Goal: Navigation & Orientation: Find specific page/section

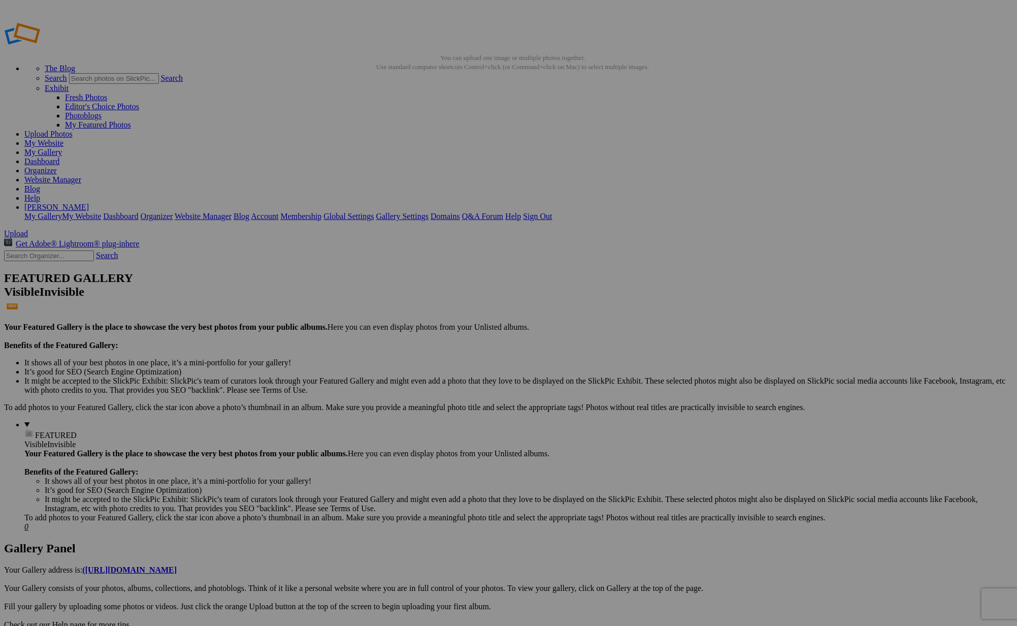
drag, startPoint x: 443, startPoint y: 148, endPoint x: 1185, endPoint y: 436, distance: 795.7
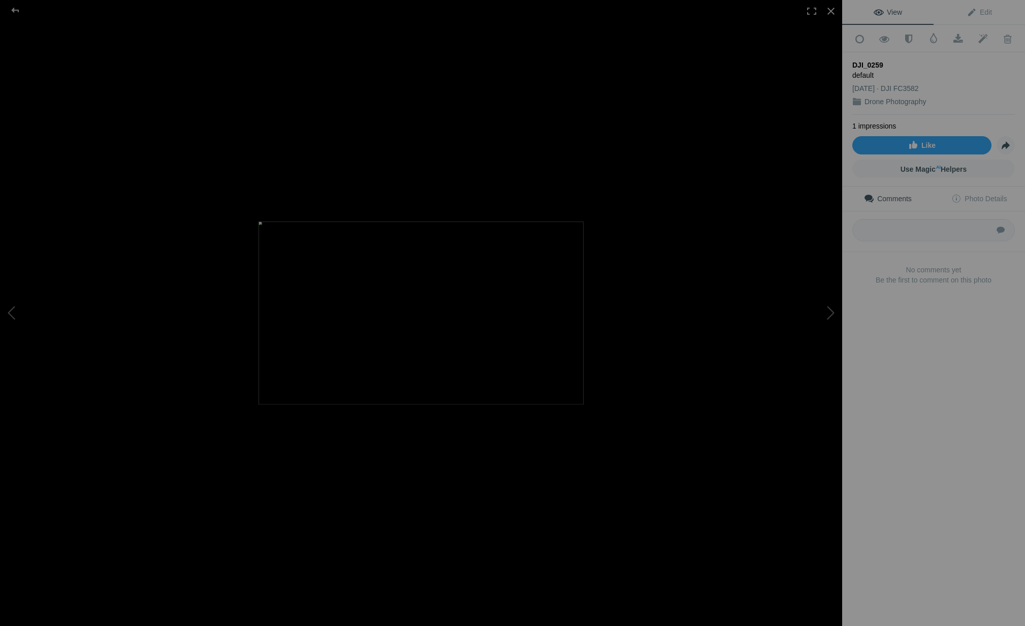
click at [468, 172] on div at bounding box center [421, 313] width 842 height 626
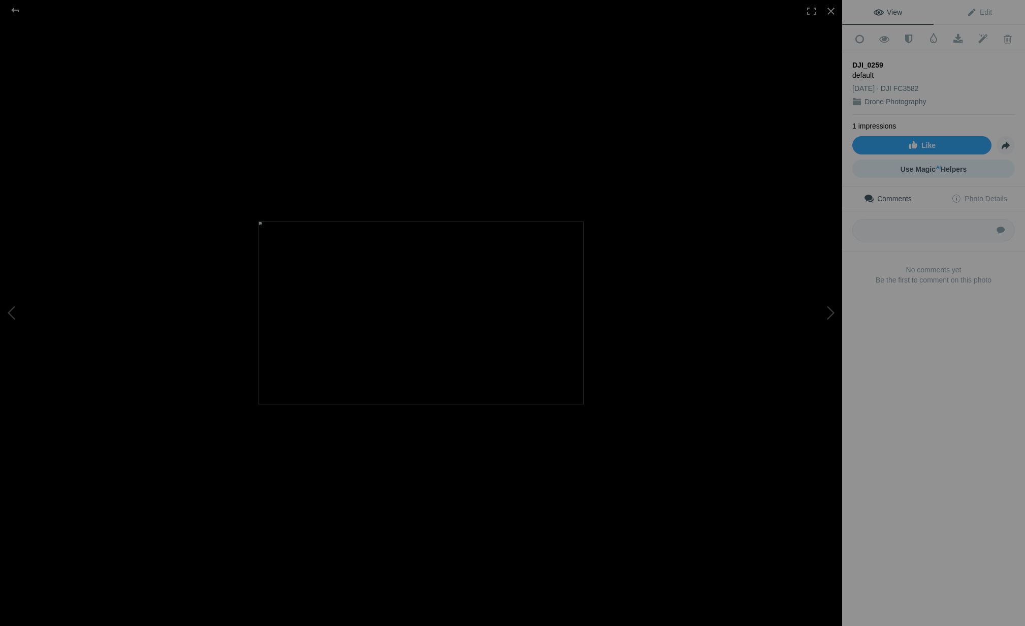
click at [922, 169] on span "Use Magic AI Helpers" at bounding box center [933, 169] width 67 height 8
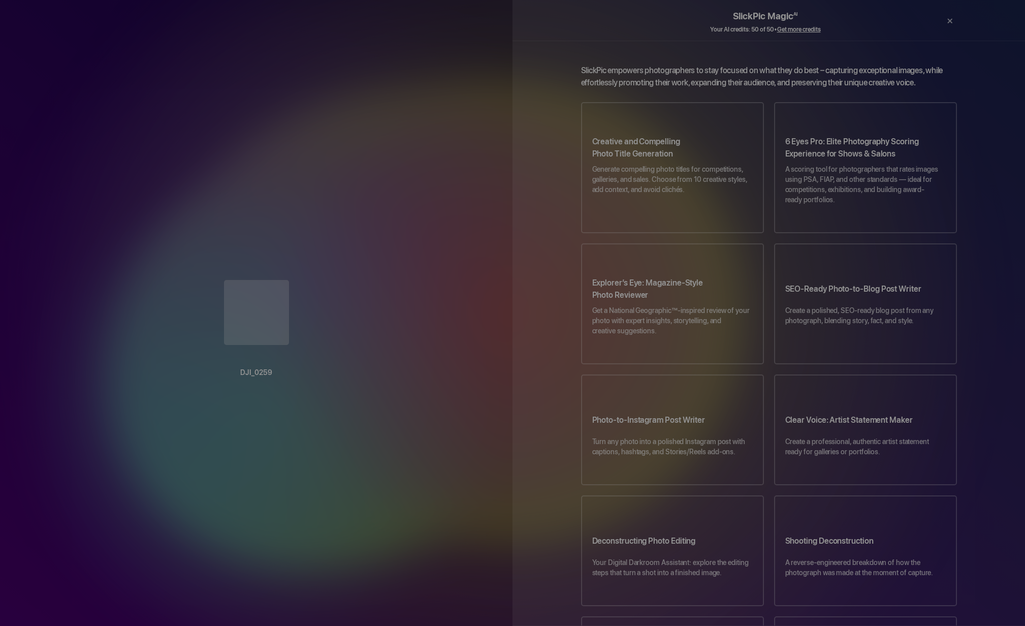
click at [284, 310] on div at bounding box center [256, 313] width 472 height 67
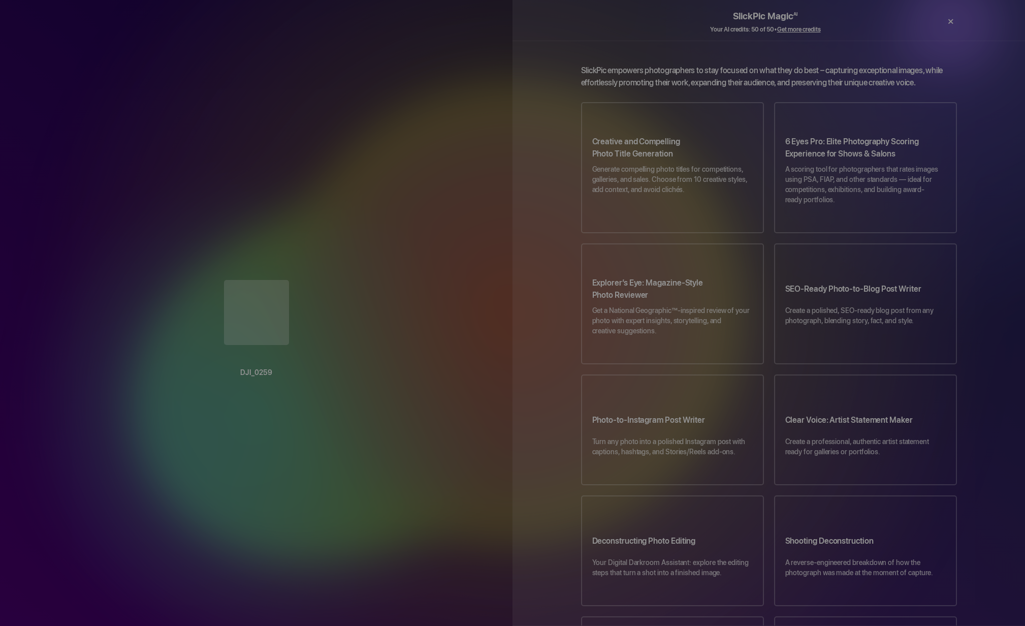
click at [951, 21] on div "×" at bounding box center [950, 21] width 30 height 20
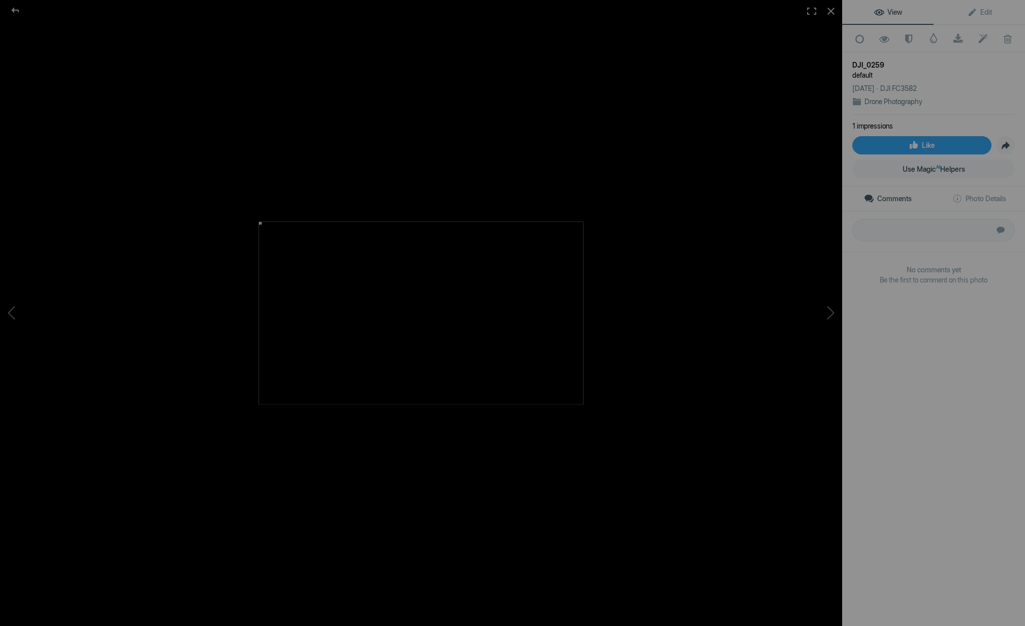
click at [506, 342] on img at bounding box center [420, 312] width 325 height 183
click at [16, 9] on div at bounding box center [15, 10] width 37 height 20
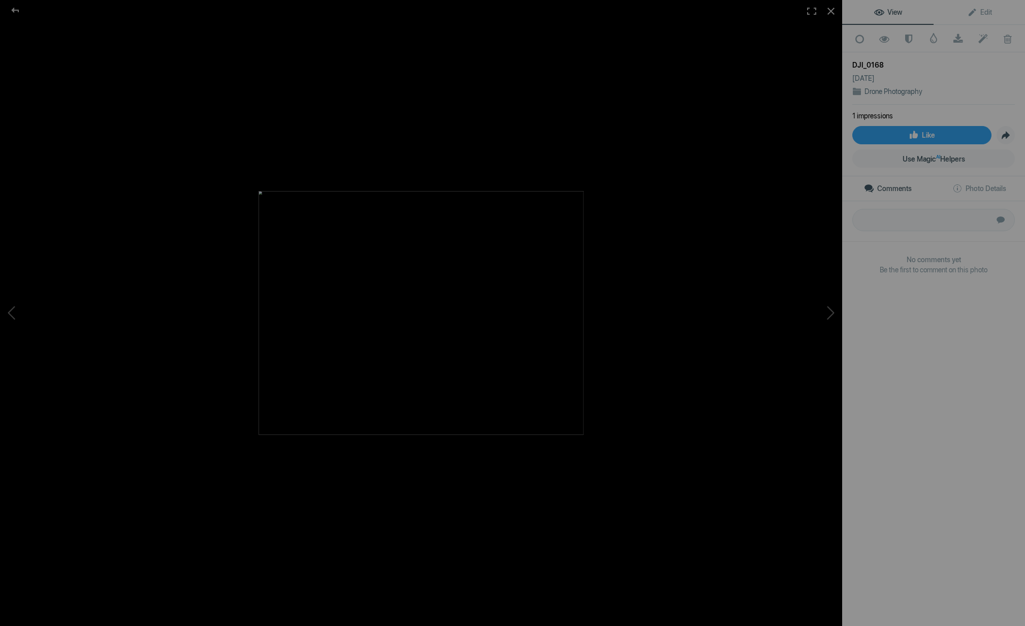
click at [481, 330] on img at bounding box center [420, 313] width 325 height 244
click at [419, 366] on img at bounding box center [414, 313] width 325 height 244
click at [405, 332] on img at bounding box center [420, 313] width 325 height 244
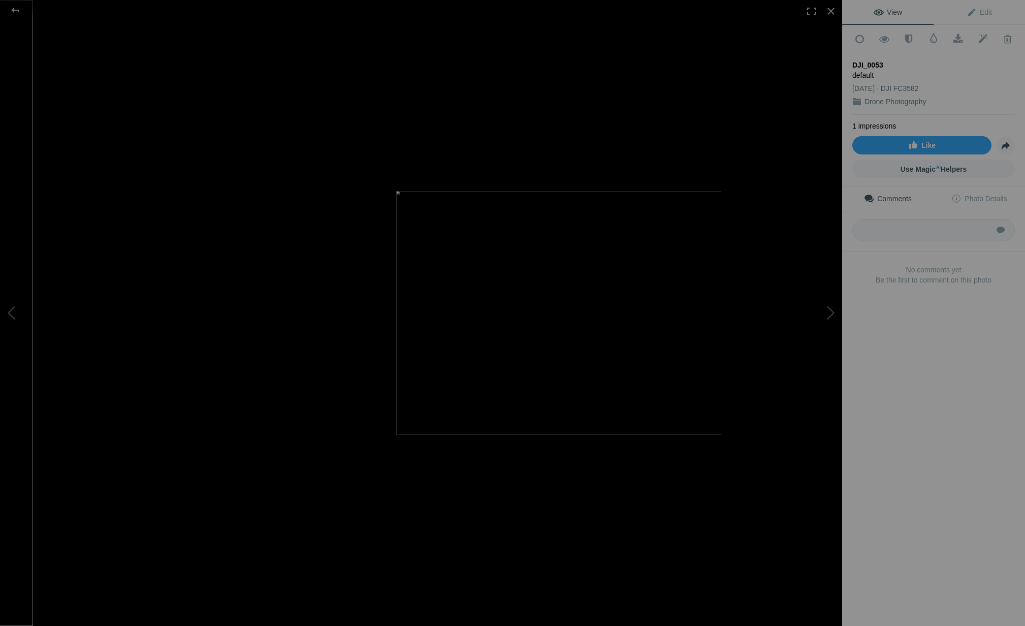
click at [658, 361] on img at bounding box center [558, 313] width 325 height 244
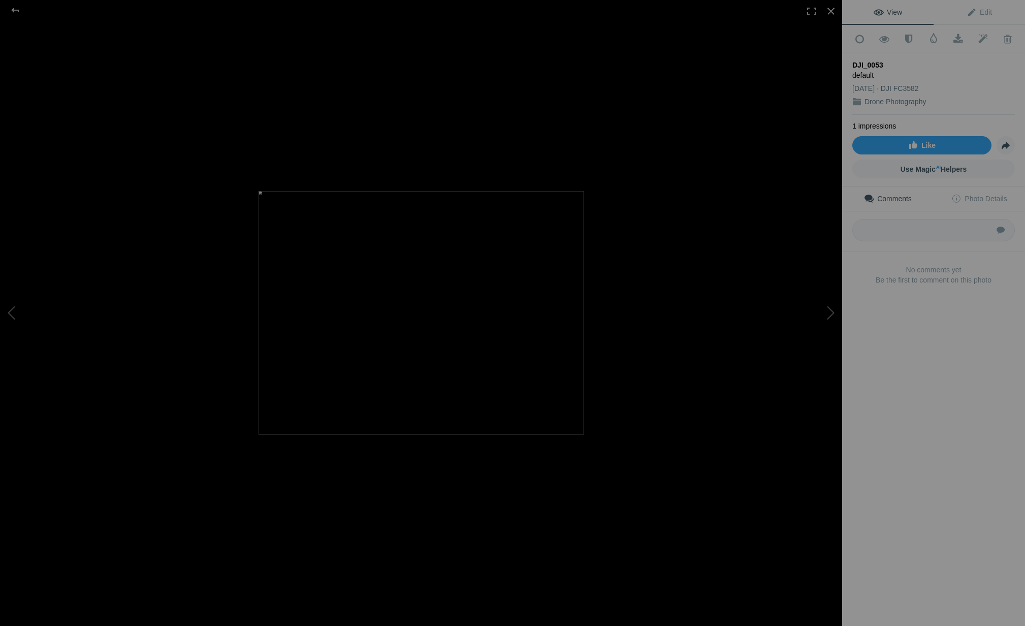
click at [753, 337] on div at bounding box center [421, 313] width 842 height 626
